Goal: Transaction & Acquisition: Purchase product/service

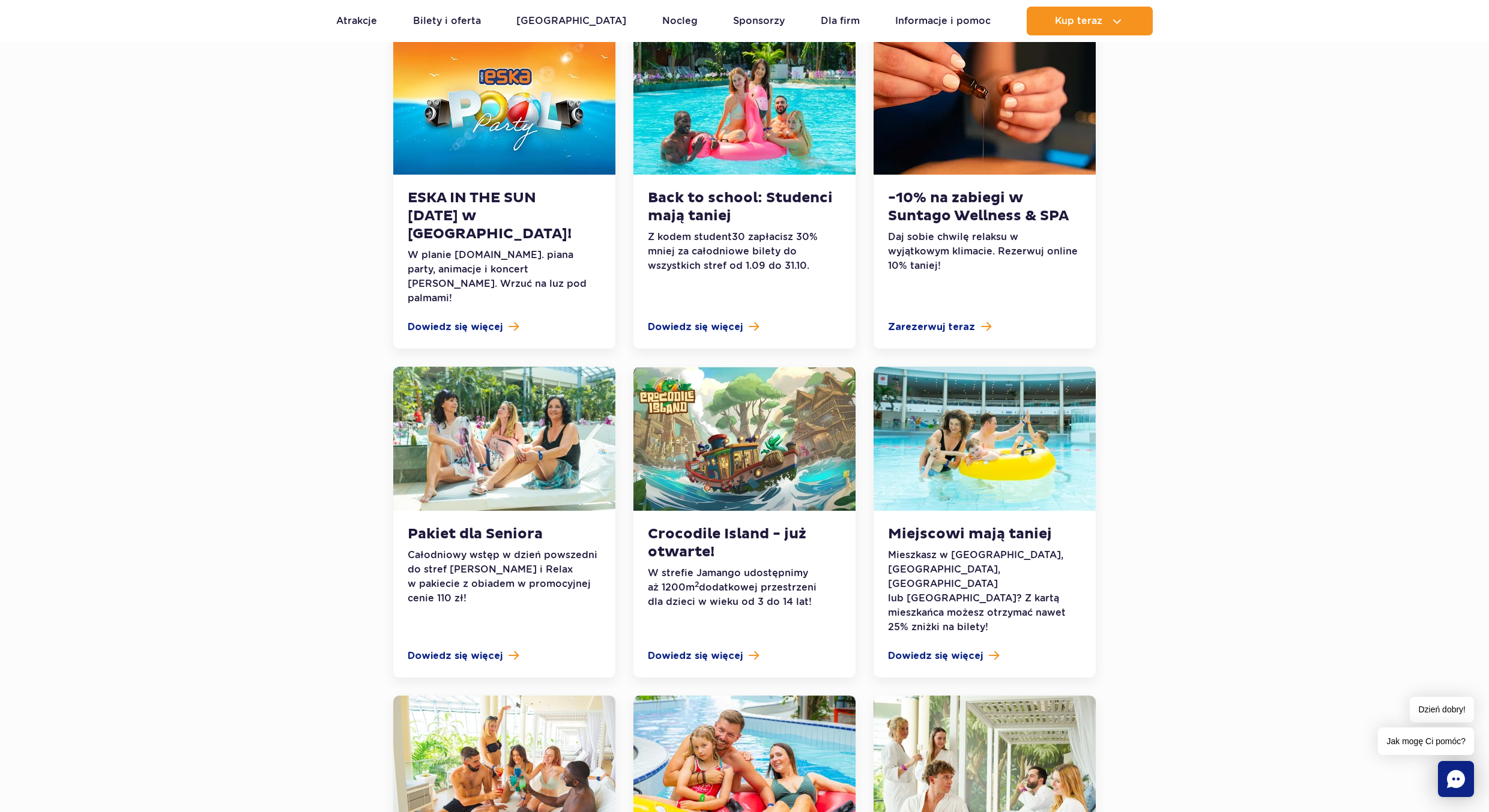
scroll to position [360, 0]
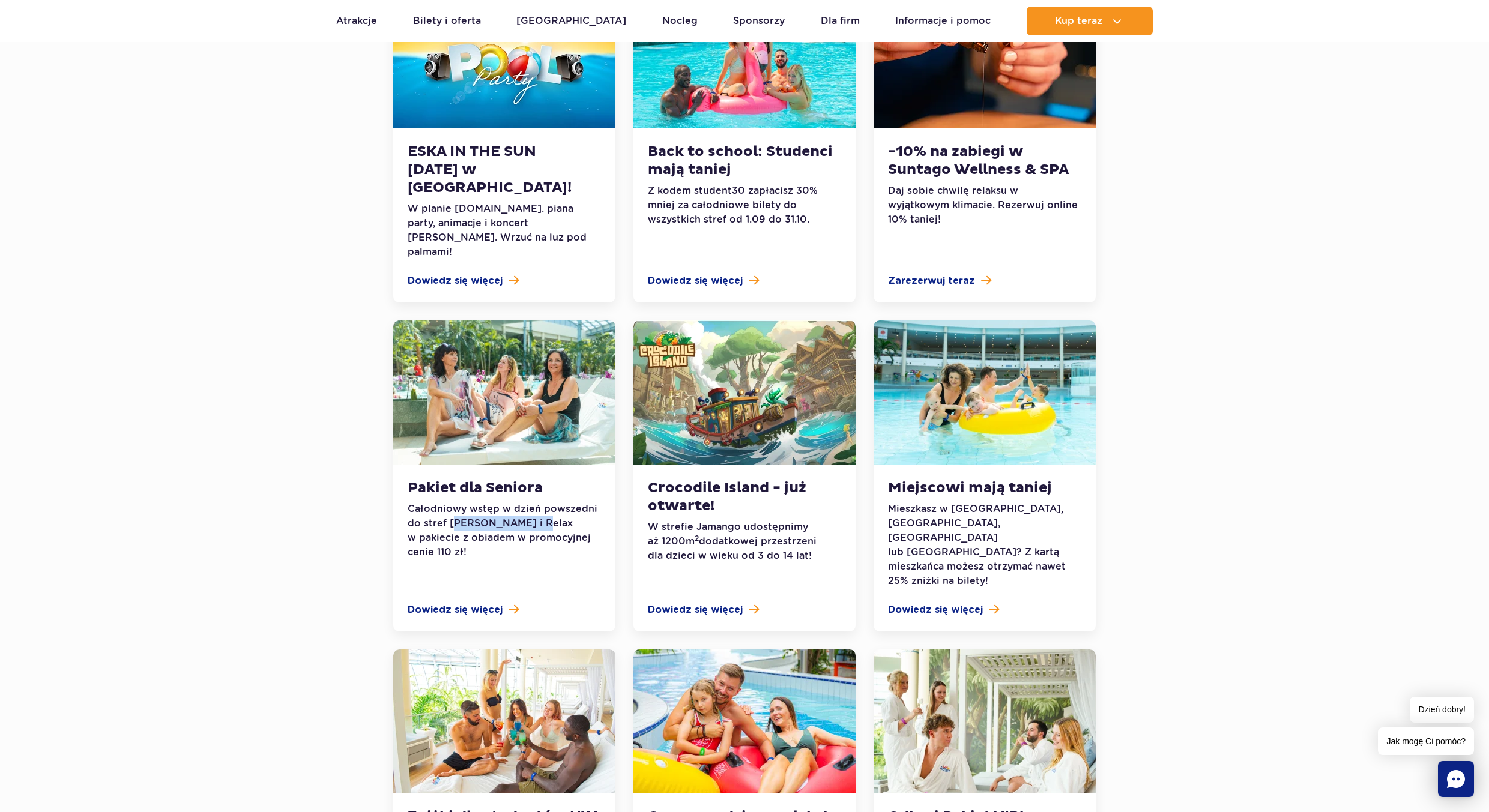
drag, startPoint x: 453, startPoint y: 494, endPoint x: 538, endPoint y: 498, distance: 85.1
click at [535, 502] on p "Całodniowy wstęp w dzień powszedni do stref Jamango i Relax w pakiecie z obiade…" at bounding box center [504, 531] width 194 height 57
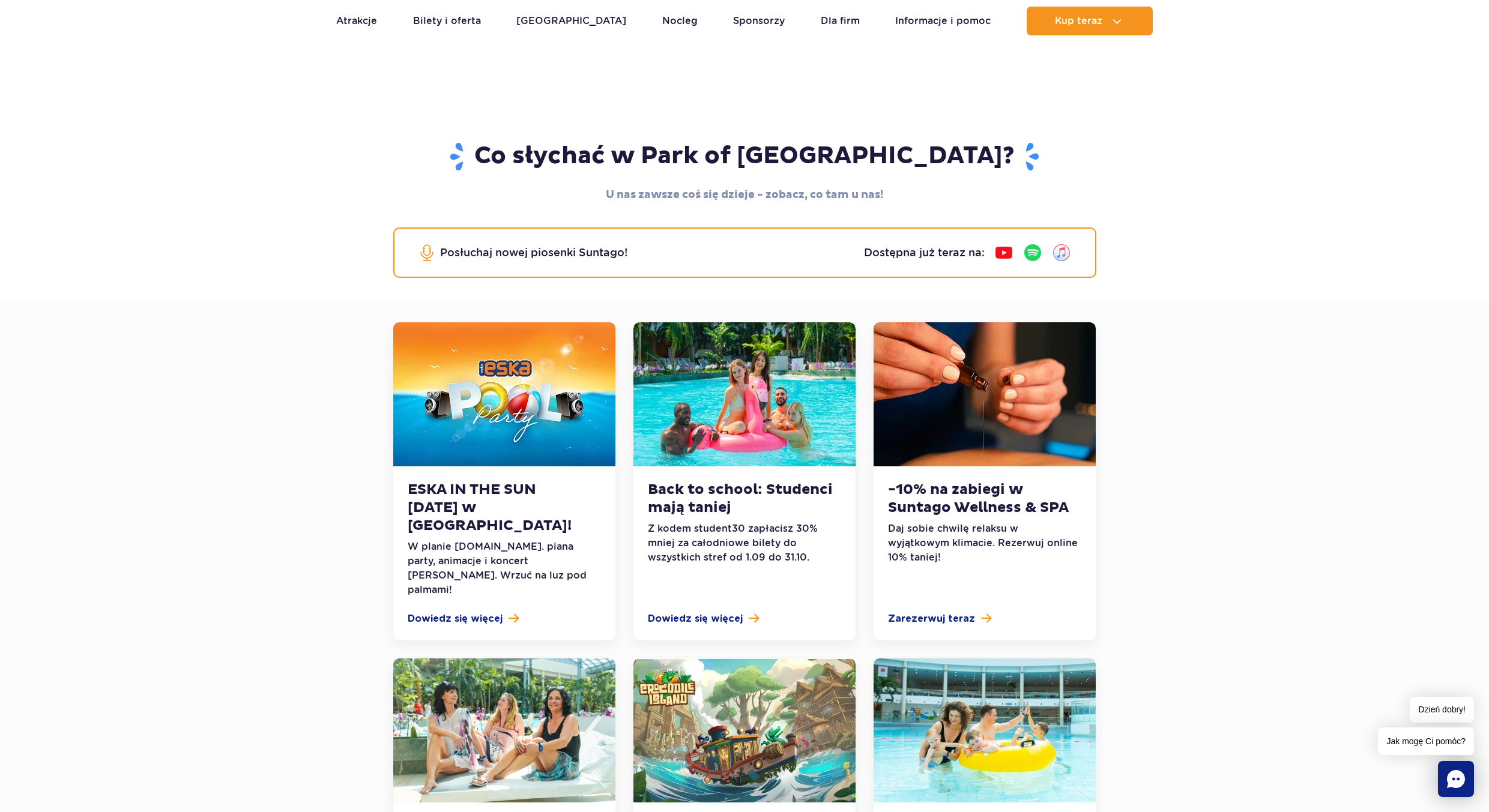
scroll to position [0, 0]
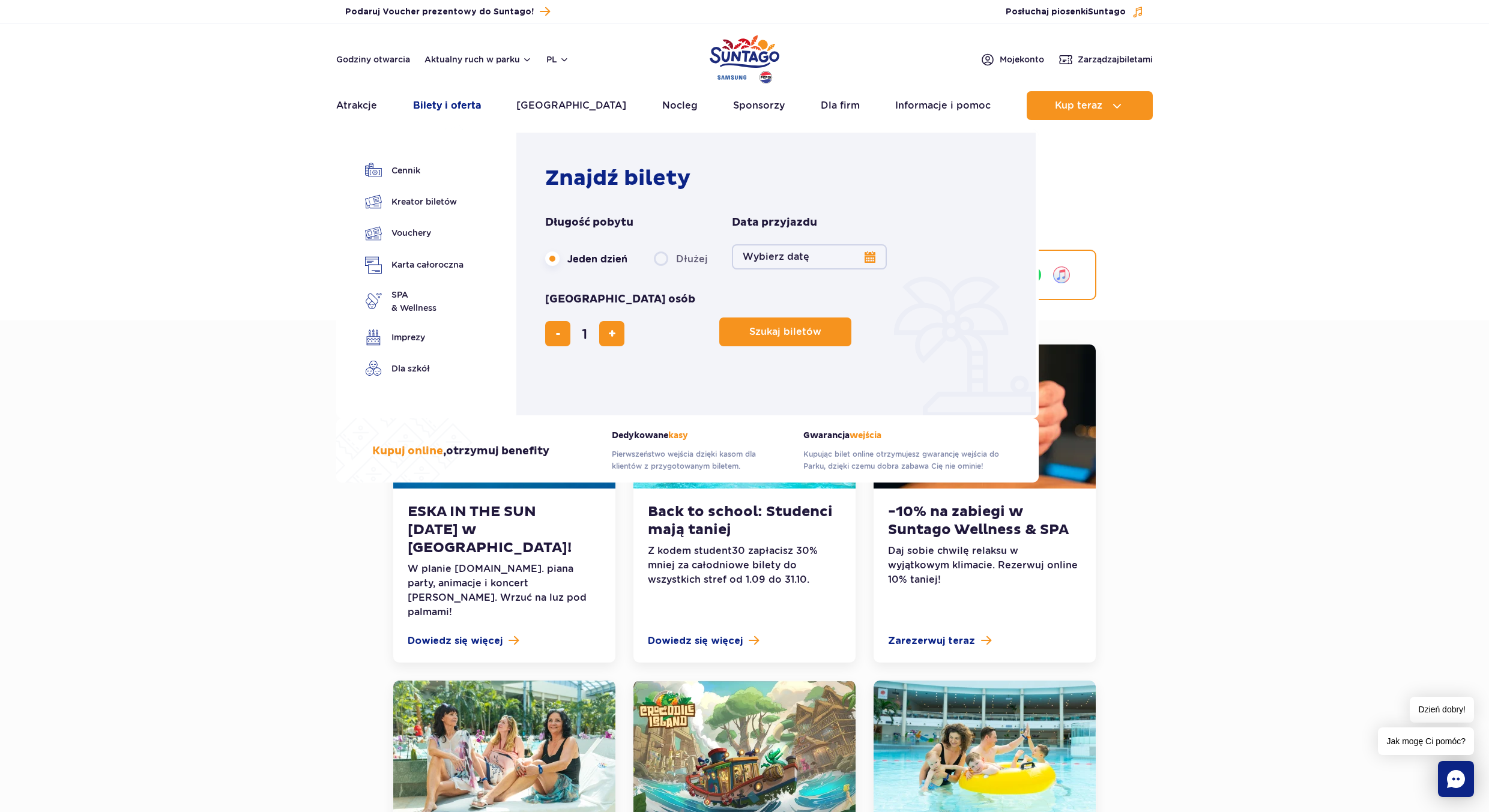
click at [458, 108] on link "Bilety i oferta" at bounding box center [447, 105] width 68 height 29
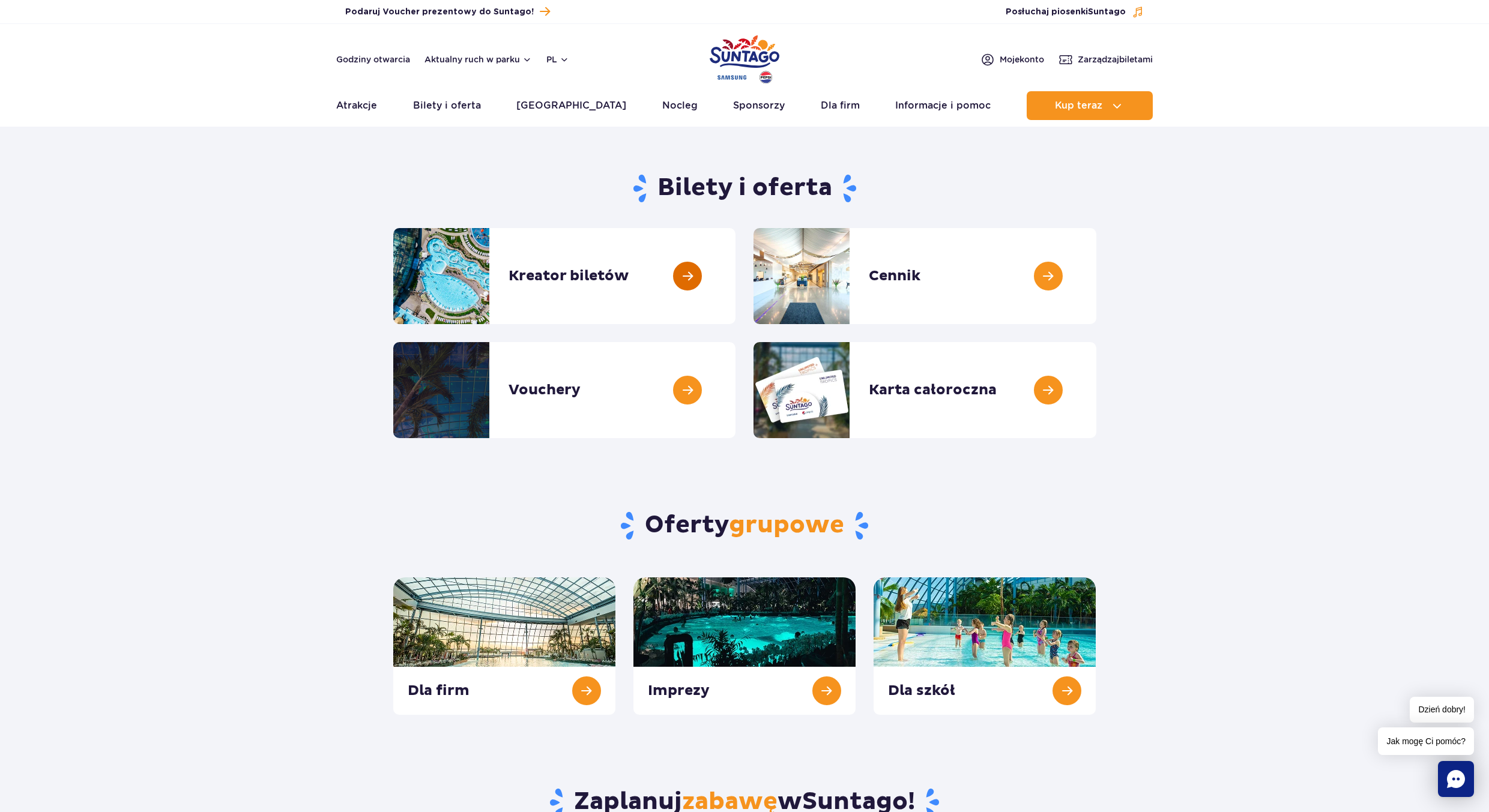
click at [736, 280] on link at bounding box center [736, 276] width 0 height 96
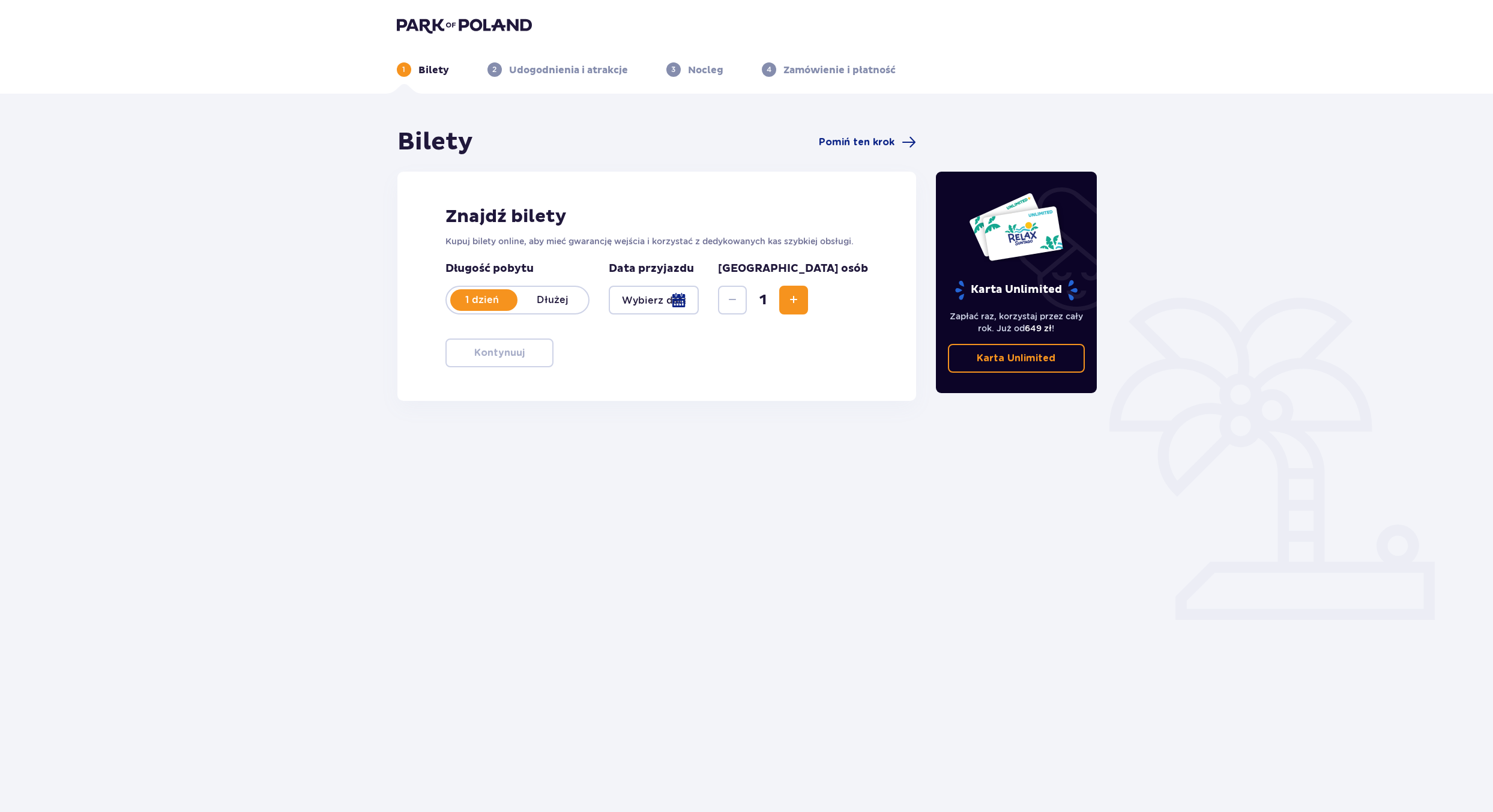
click at [801, 302] on span "Increase" at bounding box center [793, 300] width 15 height 15
click at [699, 300] on div at bounding box center [654, 300] width 90 height 29
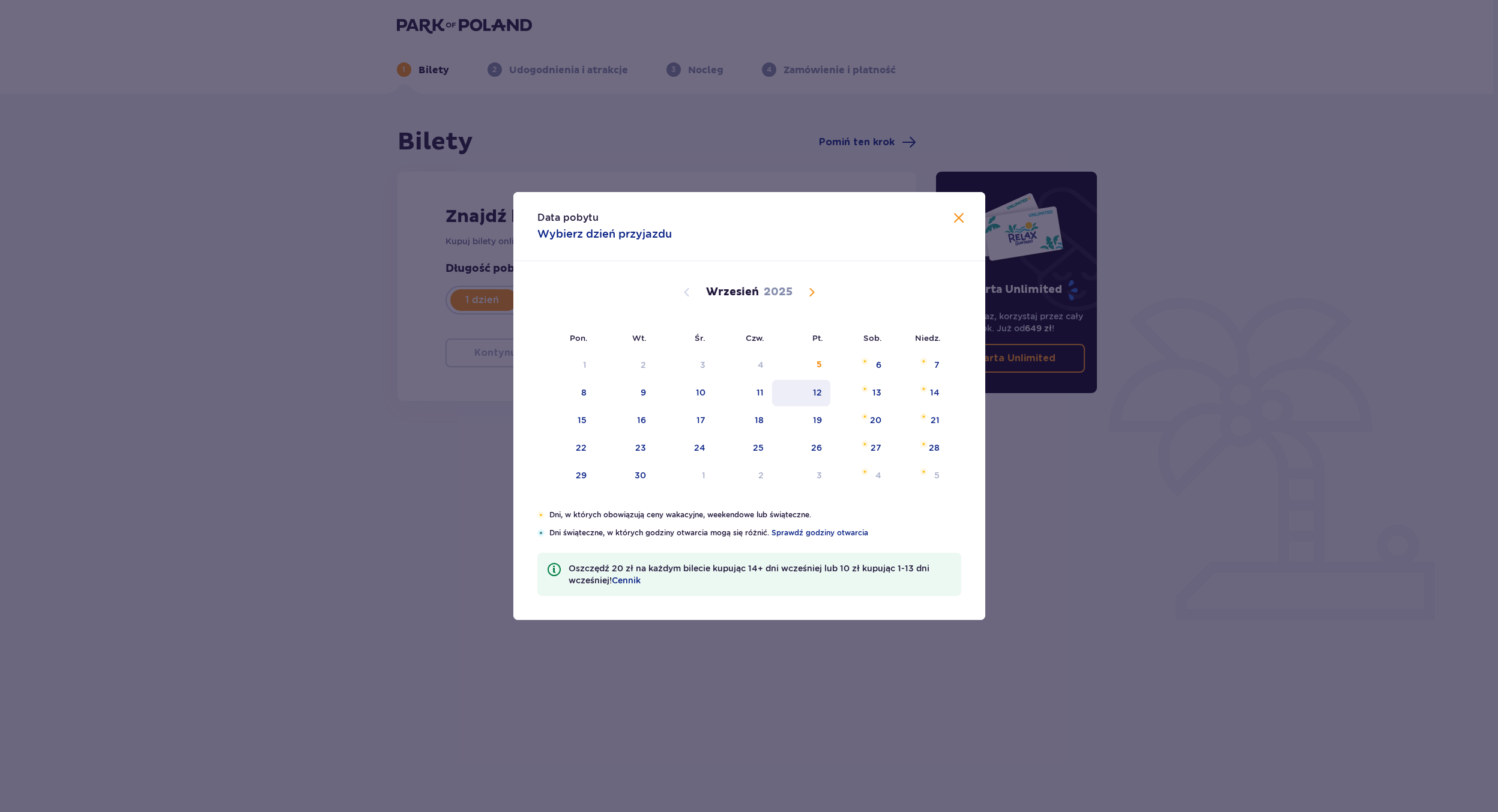
click at [819, 394] on div "12" at bounding box center [818, 393] width 9 height 12
type input "[DATE]"
click at [805, 394] on div at bounding box center [657, 406] width 423 height 106
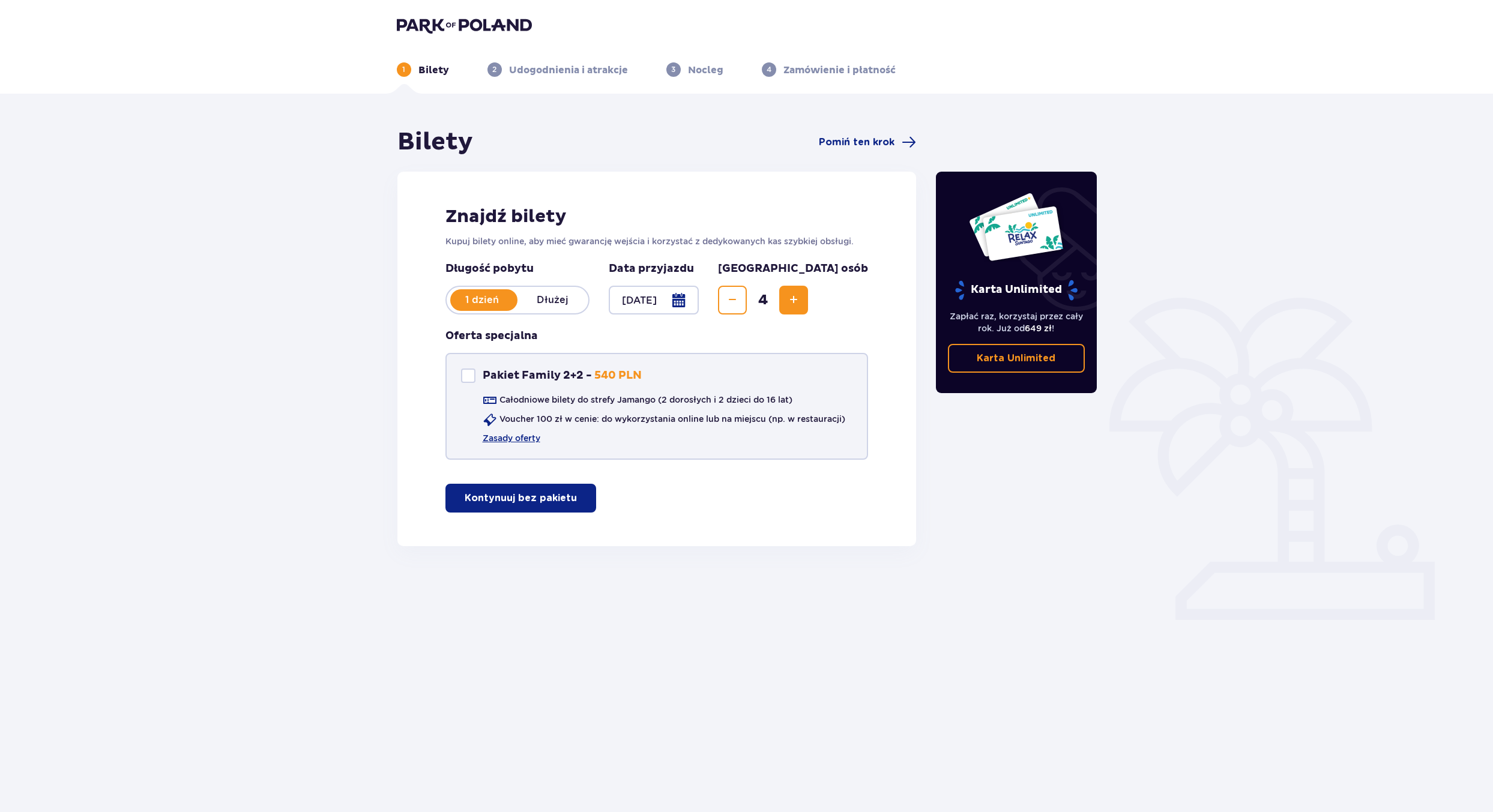
click at [472, 375] on div at bounding box center [468, 375] width 15 height 15
checkbox input "true"
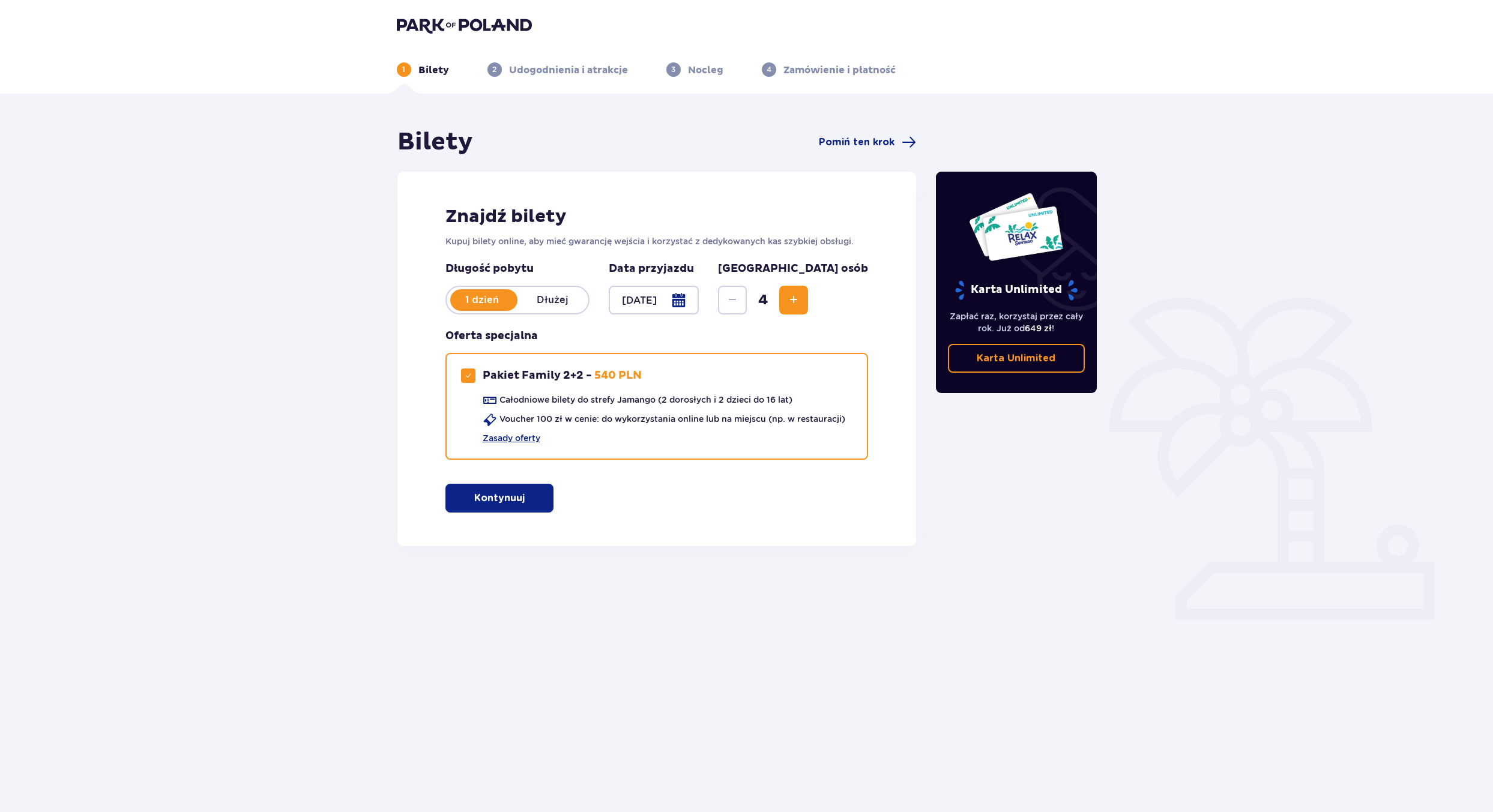
click at [699, 304] on div at bounding box center [654, 300] width 90 height 29
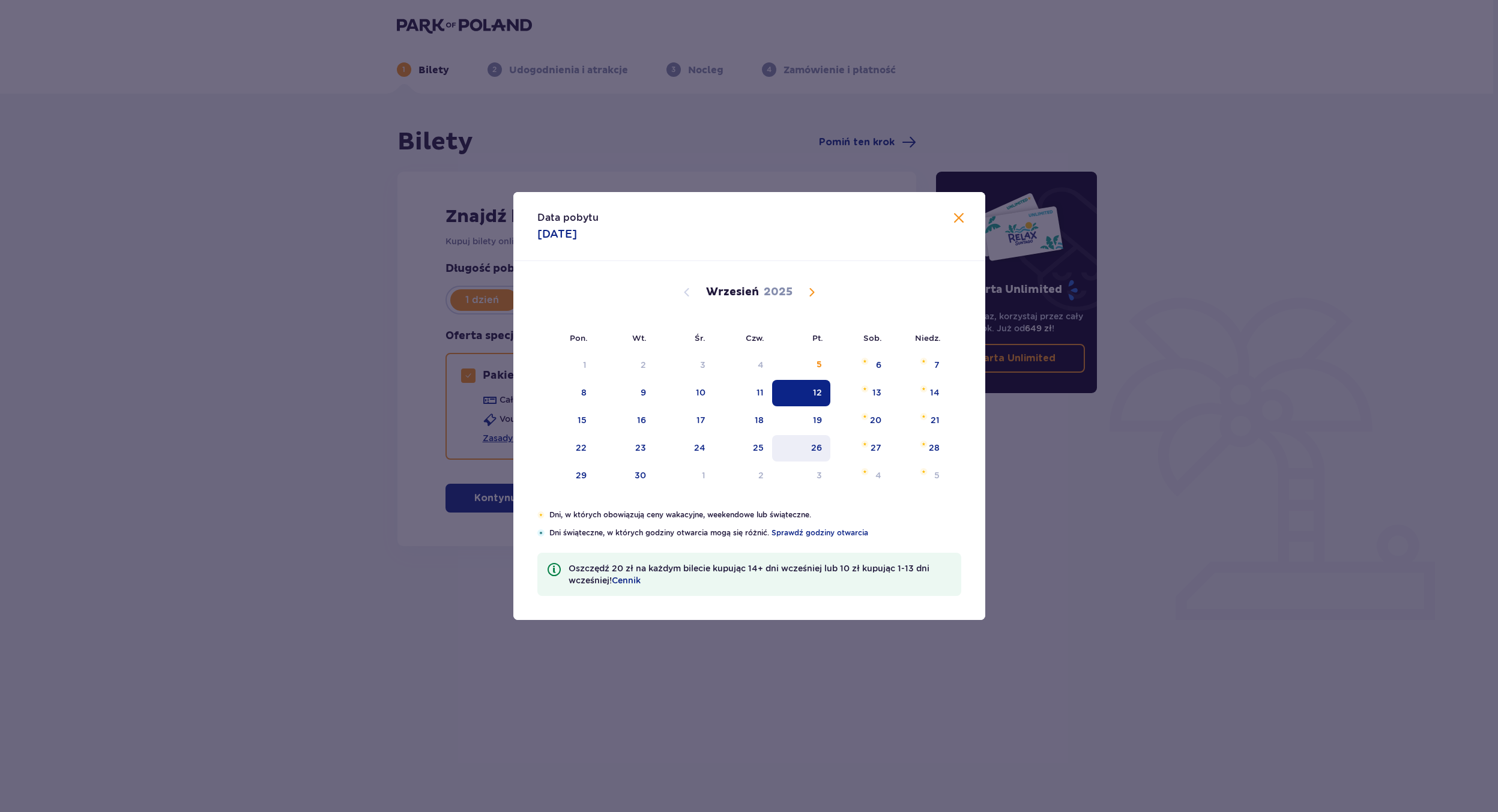
click at [816, 448] on div "26" at bounding box center [817, 448] width 10 height 12
type input "[DATE]"
click at [808, 448] on div at bounding box center [657, 406] width 423 height 106
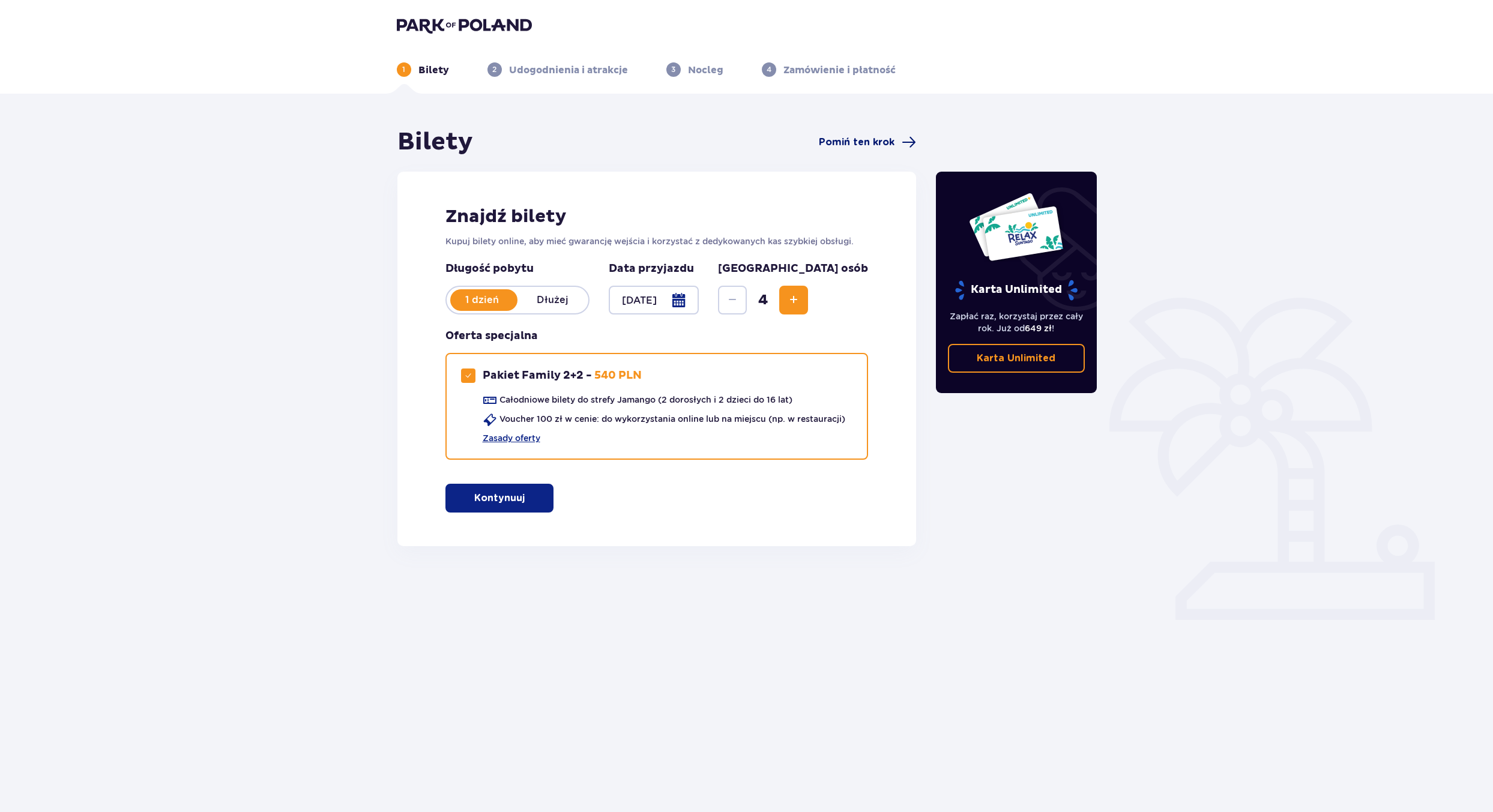
click at [902, 148] on span at bounding box center [908, 142] width 15 height 15
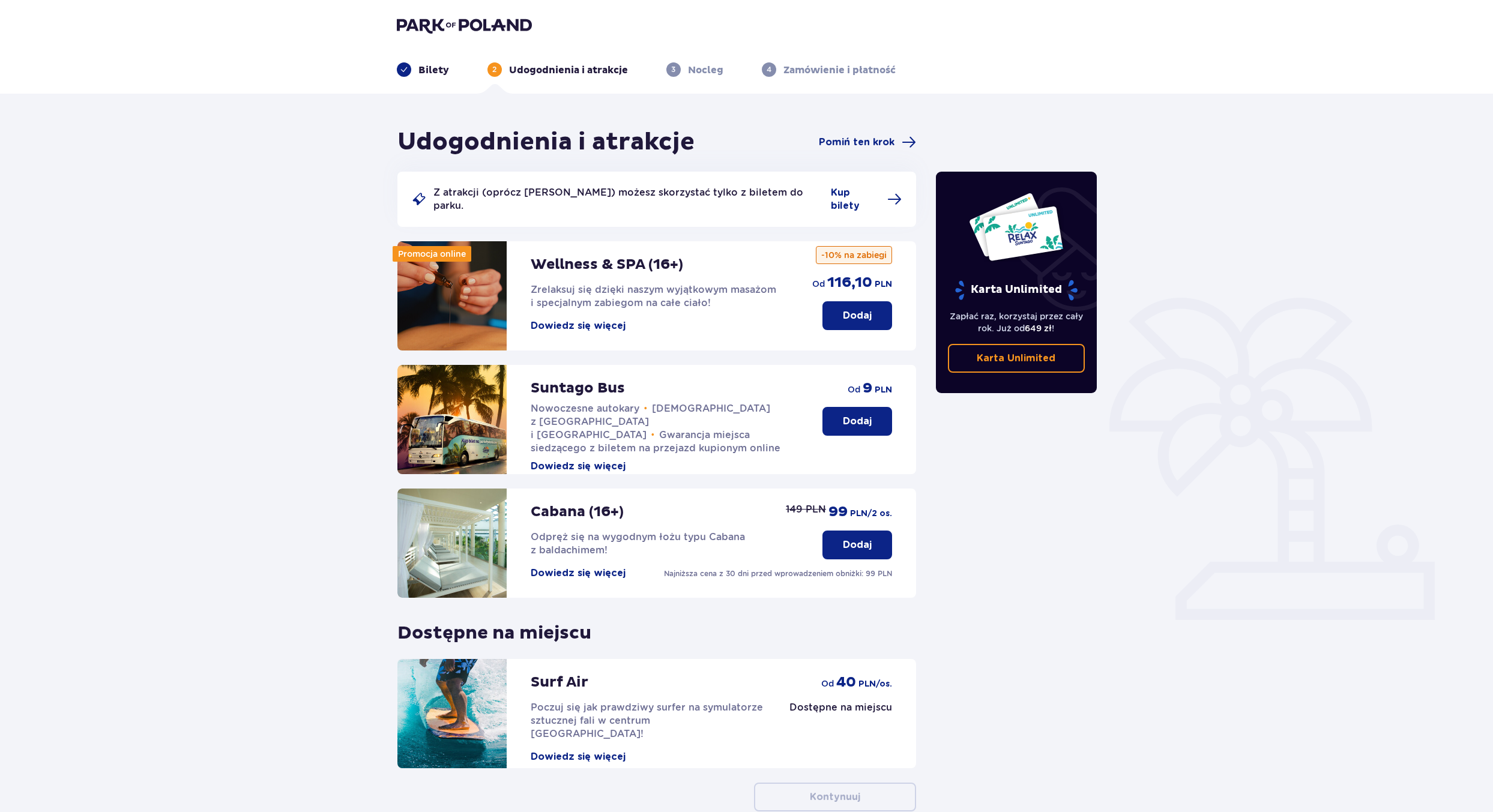
click at [432, 66] on p "Bilety" at bounding box center [433, 69] width 30 height 13
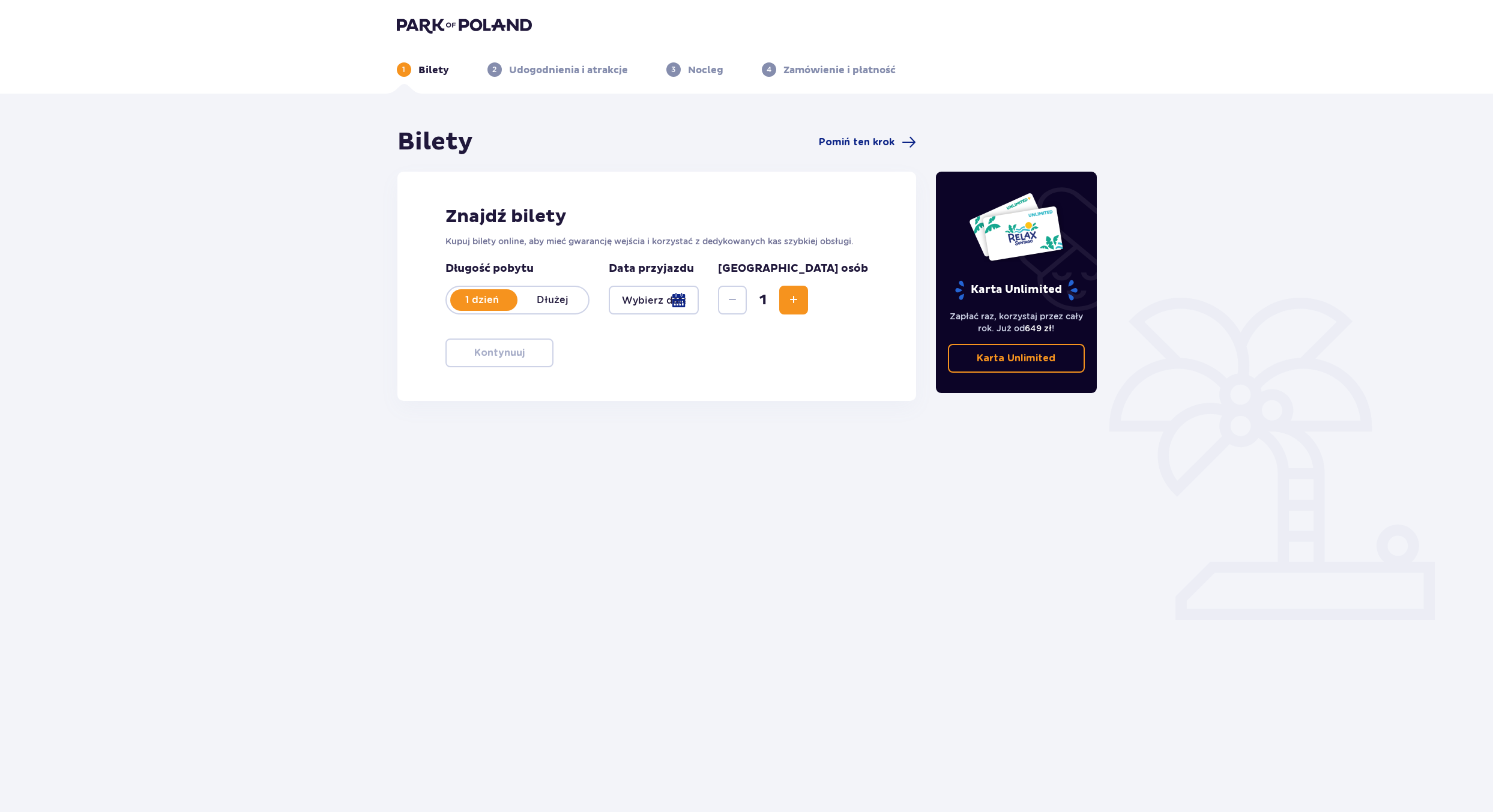
click at [563, 303] on p "Dłużej" at bounding box center [553, 300] width 71 height 13
click at [499, 300] on p "1 dzień" at bounding box center [482, 300] width 71 height 13
click at [801, 304] on span "Increase" at bounding box center [793, 300] width 15 height 15
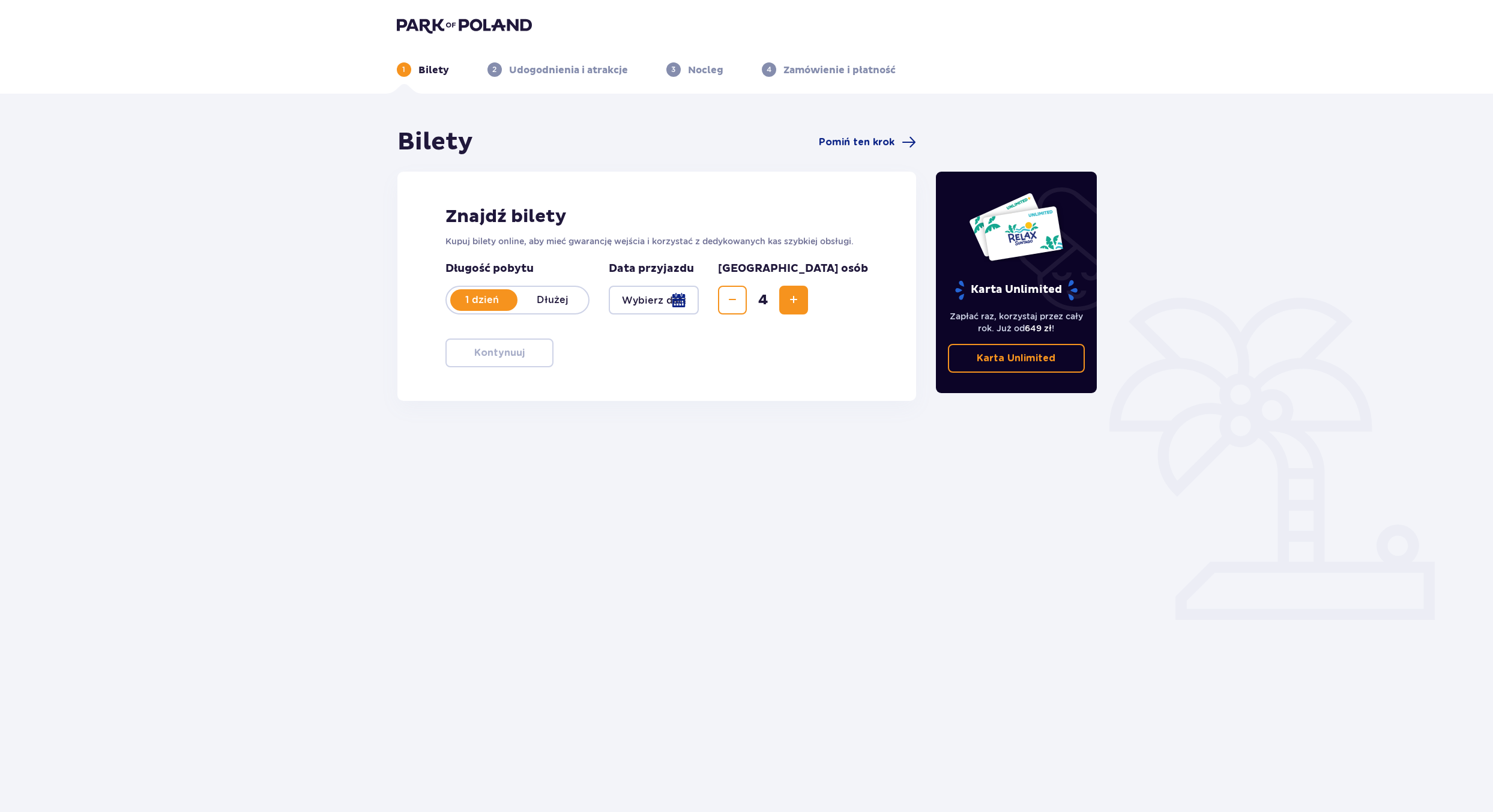
click at [801, 304] on span "Increase" at bounding box center [793, 300] width 15 height 15
click at [739, 298] on span "Decrease" at bounding box center [732, 300] width 15 height 15
click at [699, 299] on div at bounding box center [654, 300] width 90 height 29
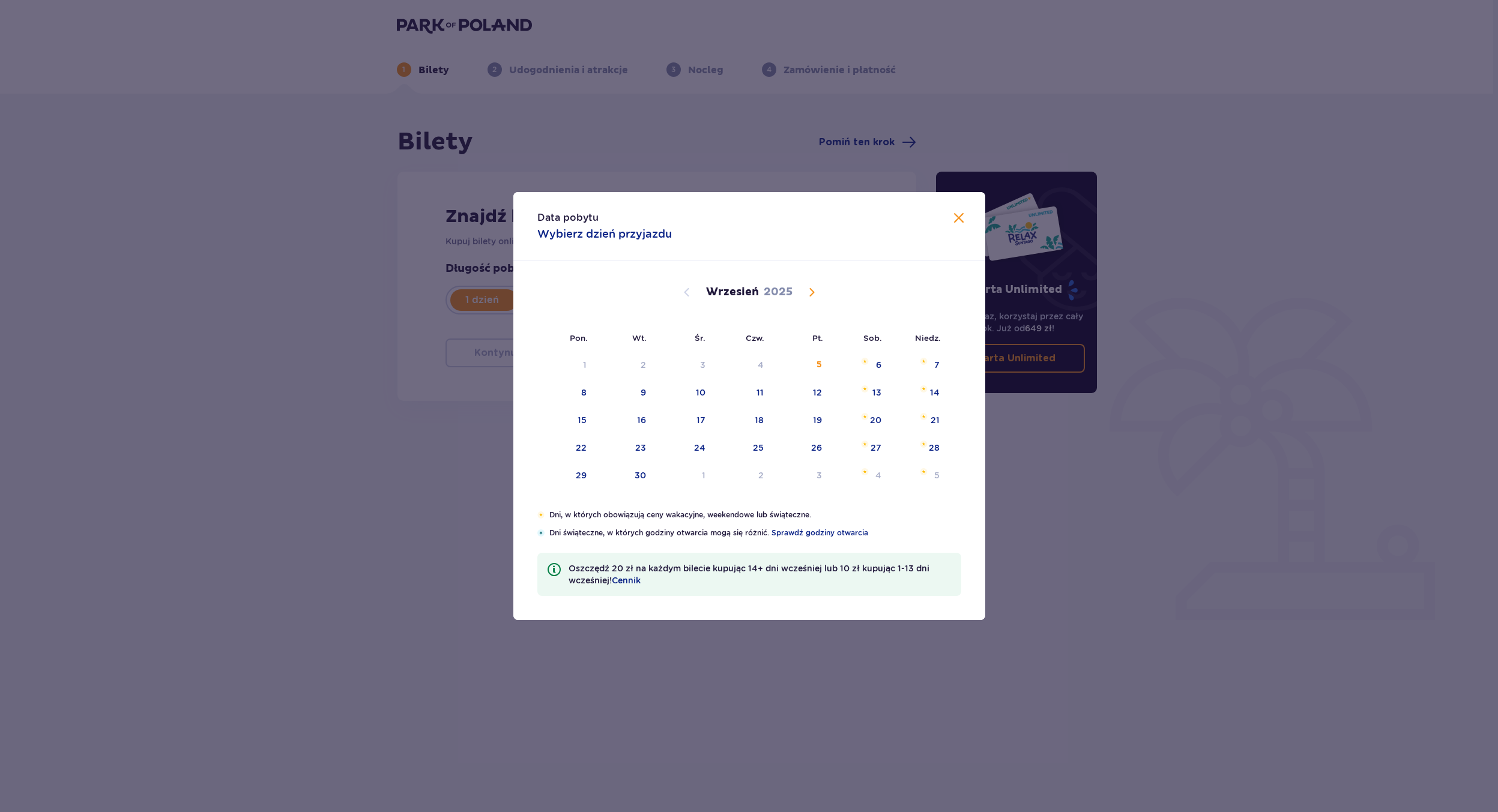
drag, startPoint x: 705, startPoint y: 420, endPoint x: 1016, endPoint y: 498, distance: 320.6
click at [705, 420] on div "17" at bounding box center [701, 420] width 9 height 12
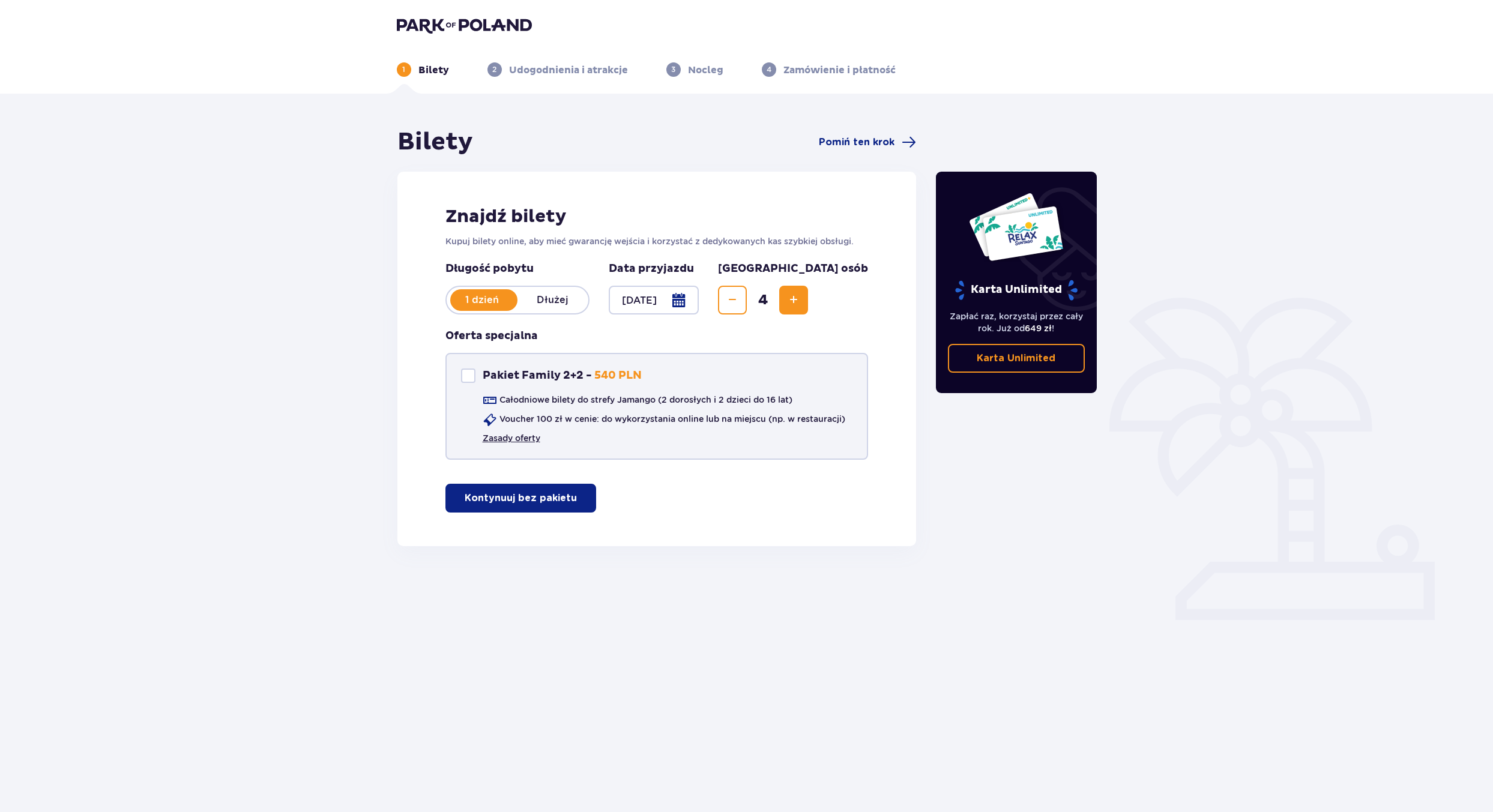
click at [532, 436] on link "Zasady oferty" at bounding box center [512, 439] width 57 height 12
click at [699, 301] on div at bounding box center [654, 300] width 90 height 29
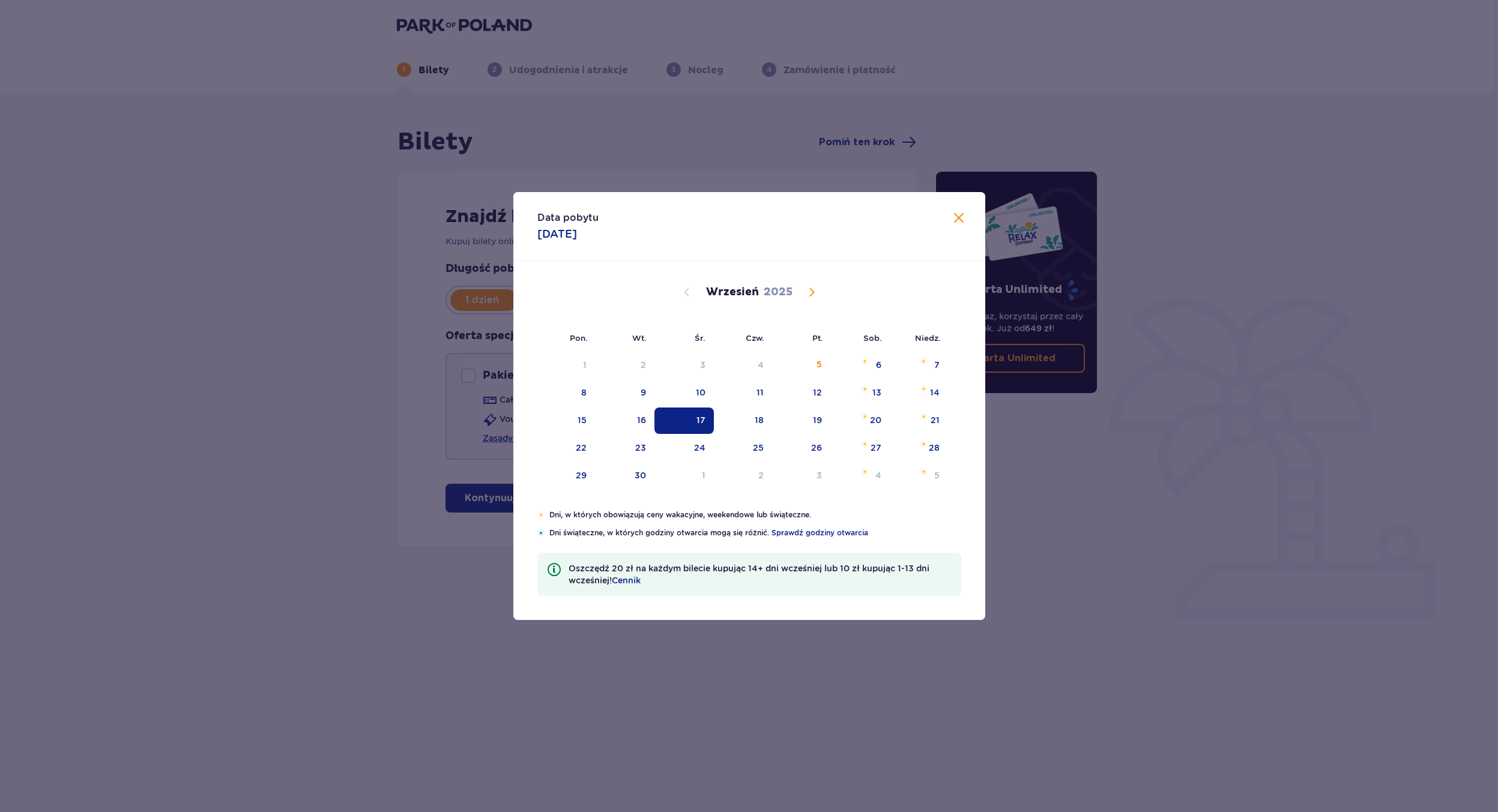
click at [814, 293] on span "Calendar" at bounding box center [812, 292] width 15 height 15
click at [962, 221] on span at bounding box center [958, 218] width 15 height 15
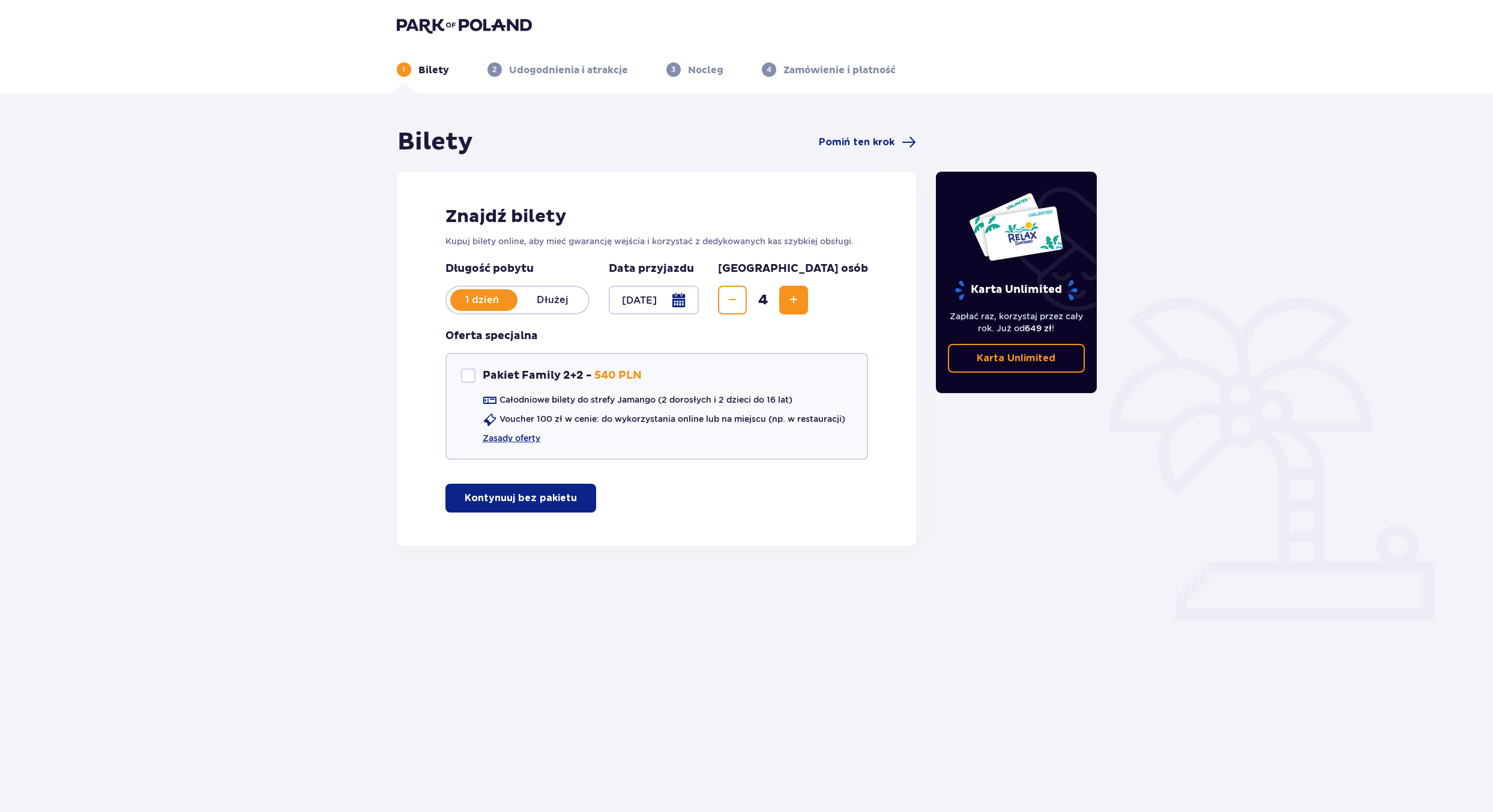
click at [699, 302] on div at bounding box center [654, 300] width 90 height 29
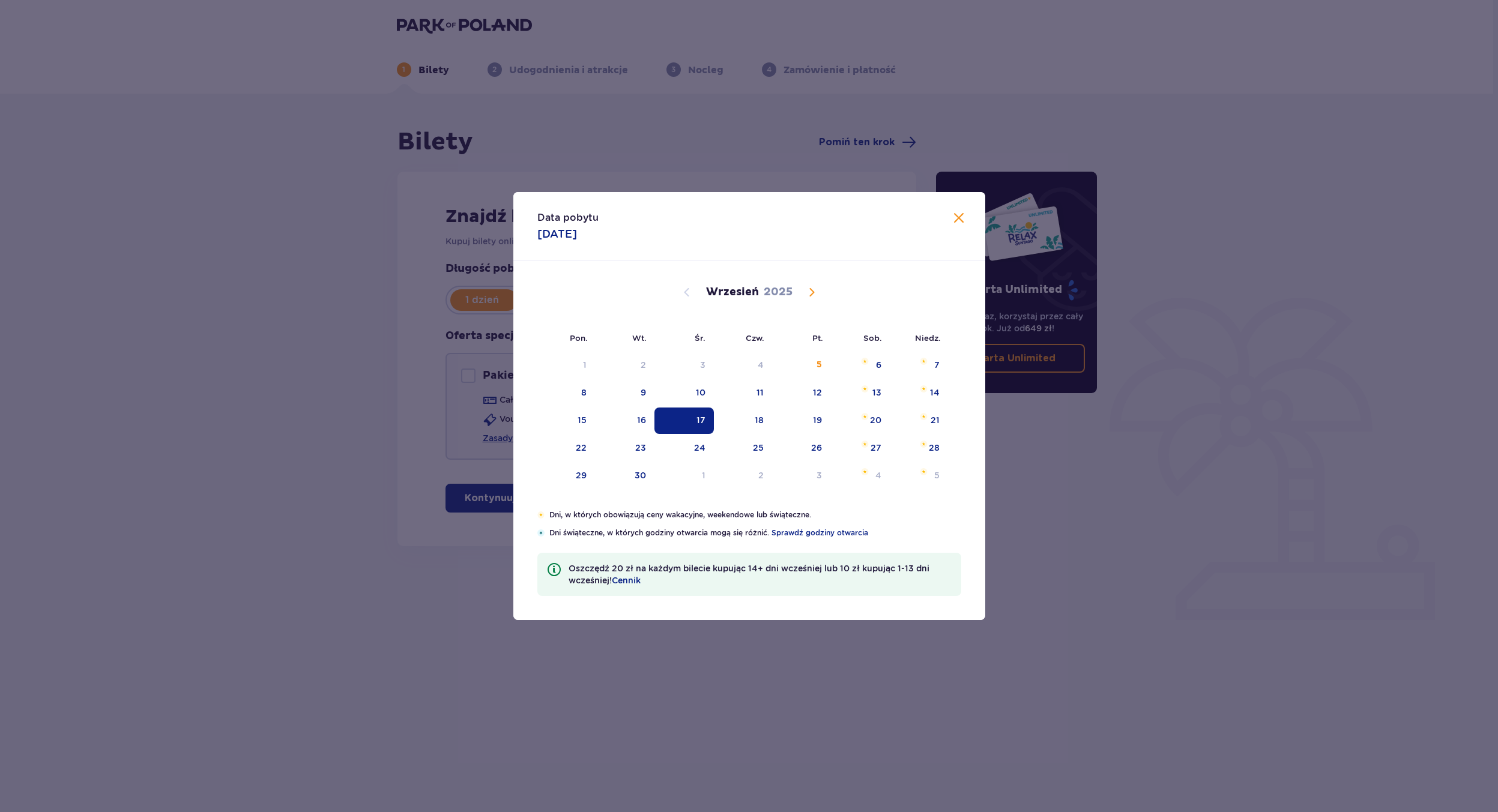
click at [816, 292] on span "Calendar" at bounding box center [812, 292] width 15 height 15
click at [763, 475] on div "30" at bounding box center [759, 475] width 11 height 12
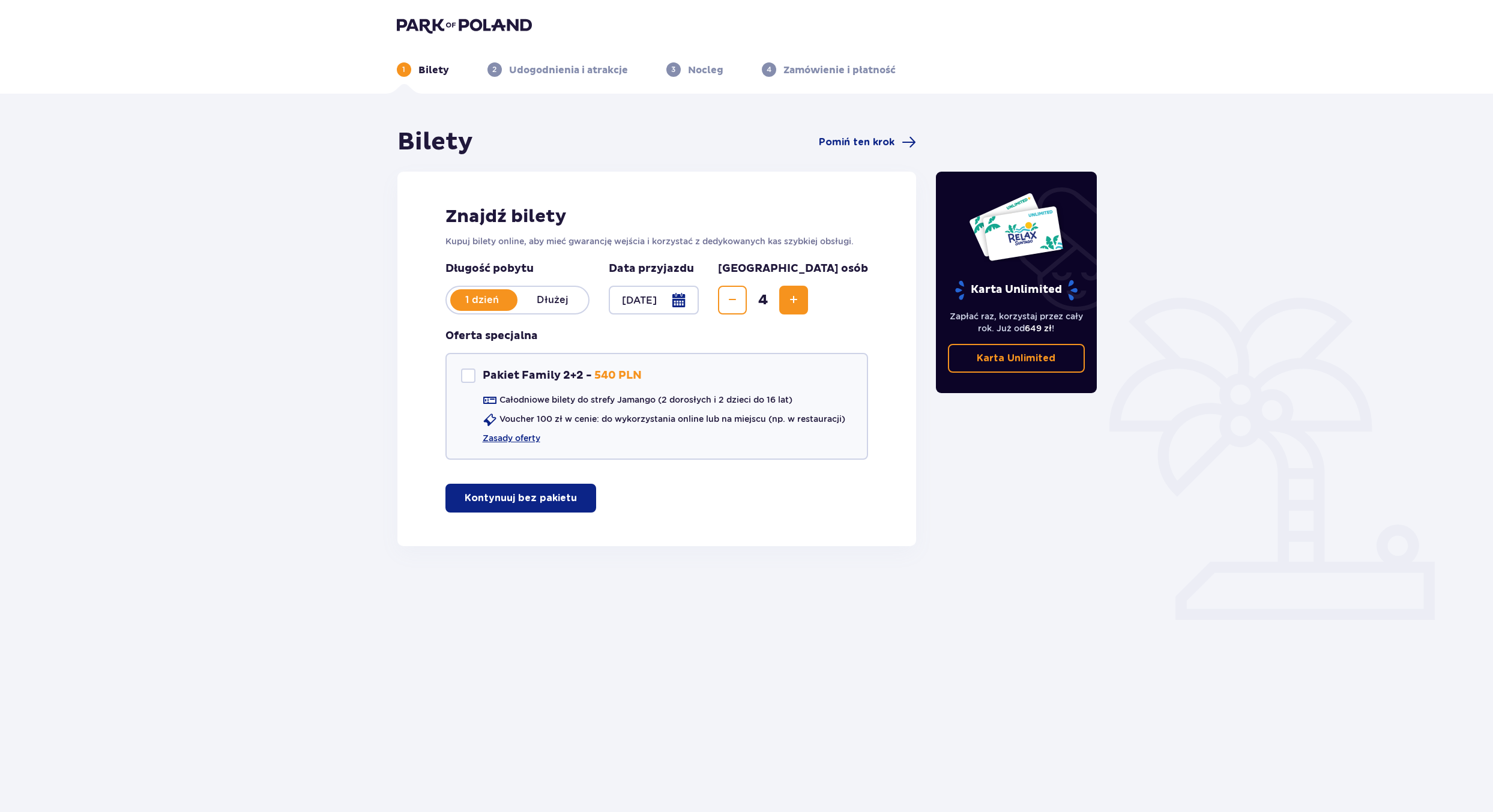
click at [699, 303] on div at bounding box center [654, 300] width 90 height 29
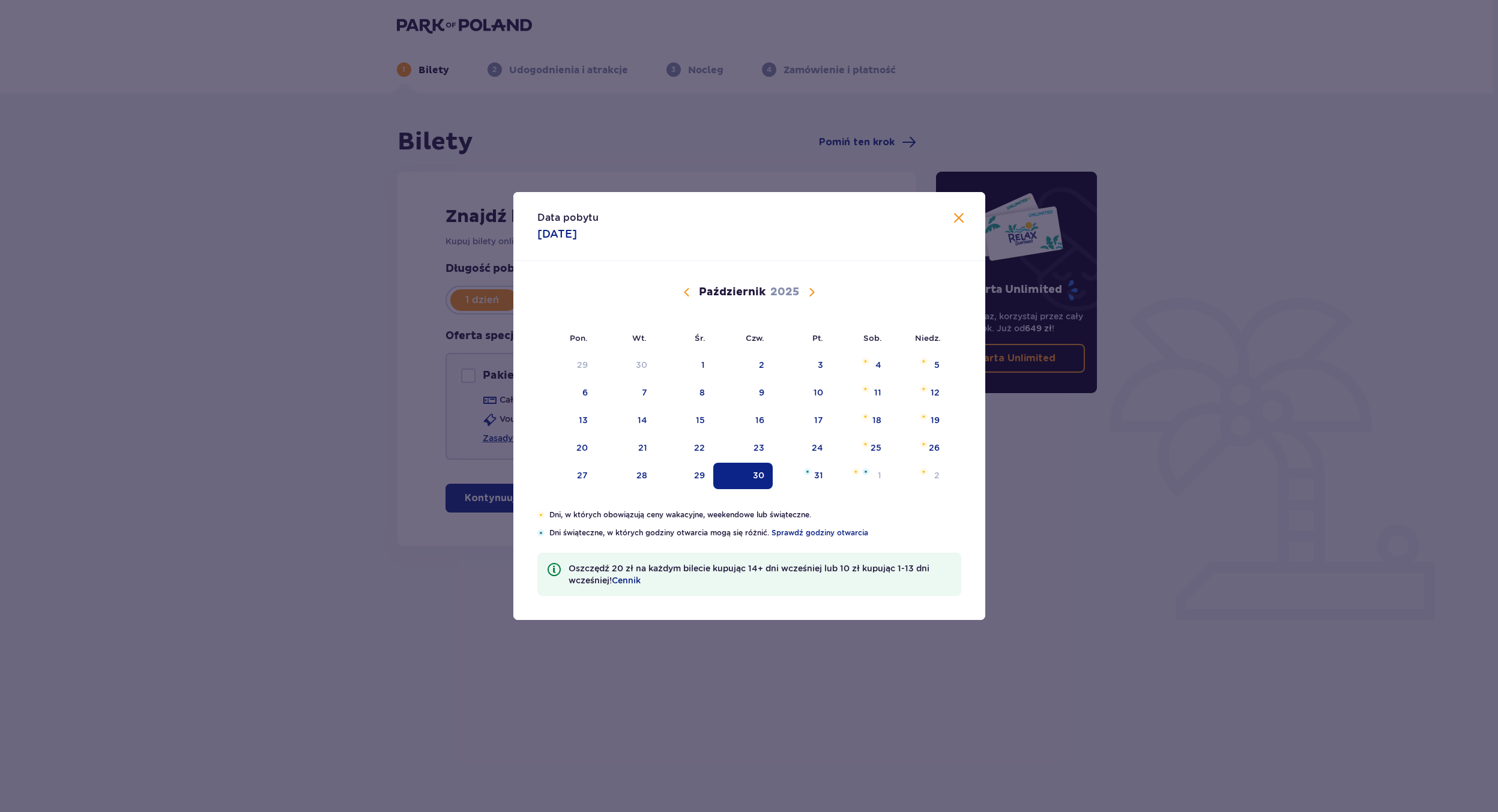
click at [813, 294] on span "Calendar" at bounding box center [812, 292] width 15 height 15
click at [699, 477] on div "26" at bounding box center [699, 475] width 10 height 12
type input "[DATE]"
